Goal: Task Accomplishment & Management: Use online tool/utility

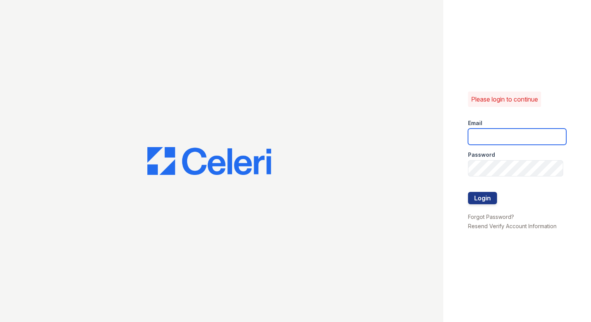
type input "puerto.ast@cafmanagement.com"
click at [490, 202] on button "Login" at bounding box center [482, 198] width 29 height 12
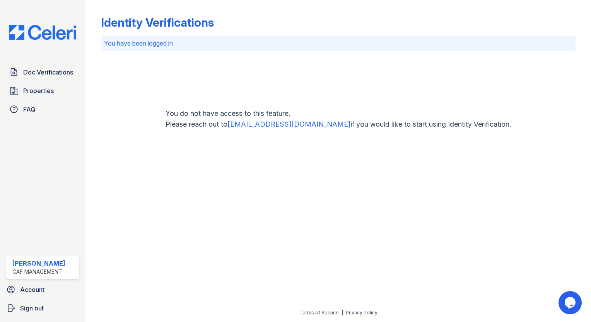
click at [33, 36] on img at bounding box center [42, 32] width 79 height 15
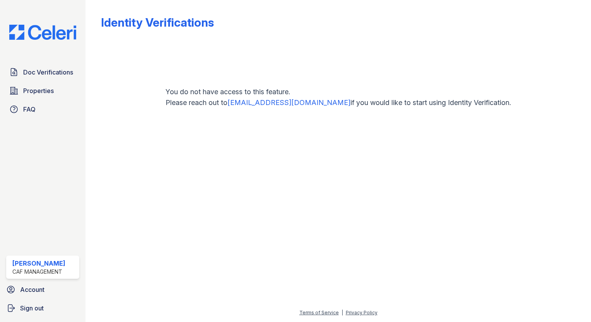
click at [37, 72] on span "Doc Verifications" at bounding box center [48, 72] width 50 height 9
click at [17, 62] on div "Doc Verifications Properties FAQ Ashley Garza CAF Management Account Sign out" at bounding box center [42, 161] width 85 height 322
click at [53, 71] on span "Doc Verifications" at bounding box center [48, 72] width 50 height 9
click at [37, 310] on span "Sign out" at bounding box center [32, 308] width 24 height 9
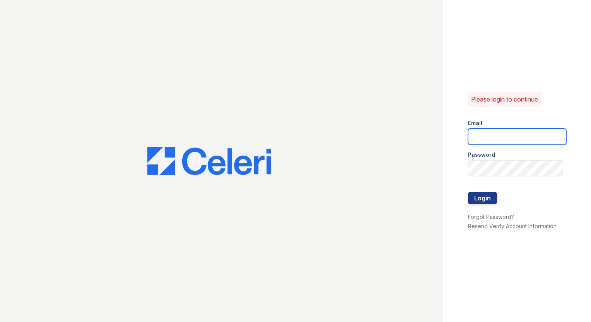
type input "[EMAIL_ADDRESS][DOMAIN_NAME]"
click at [481, 199] on button "Login" at bounding box center [482, 198] width 29 height 12
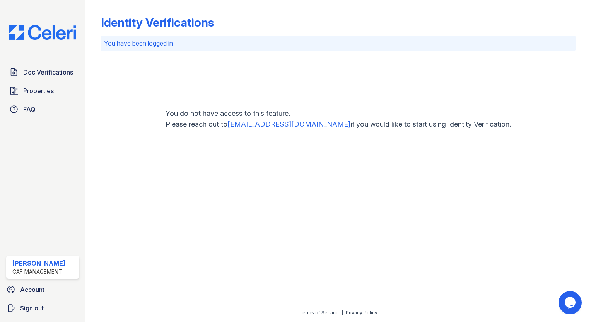
click at [45, 71] on span "Doc Verifications" at bounding box center [48, 72] width 50 height 9
